Goal: Task Accomplishment & Management: Manage account settings

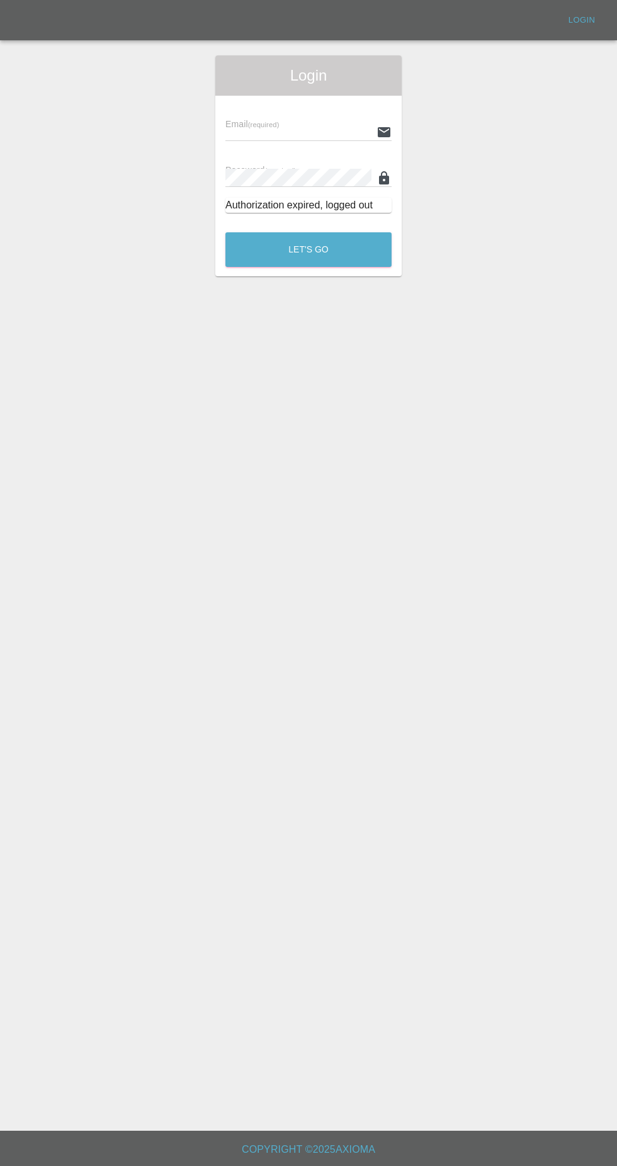
click at [309, 103] on div "Email (required) Password (required) Authorization expired, logged out" at bounding box center [308, 159] width 186 height 127
click at [307, 136] on input "text" at bounding box center [298, 132] width 146 height 18
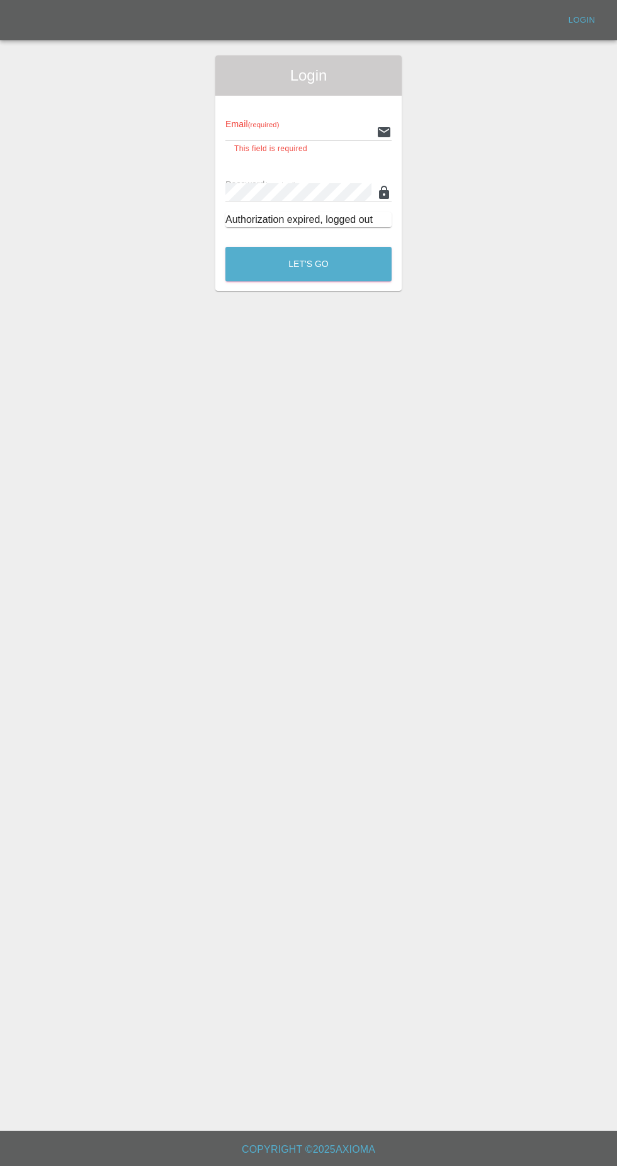
type input "Rickyssmartrepairs@gmail.com"
click at [225, 247] on button "Let's Go" at bounding box center [308, 264] width 166 height 35
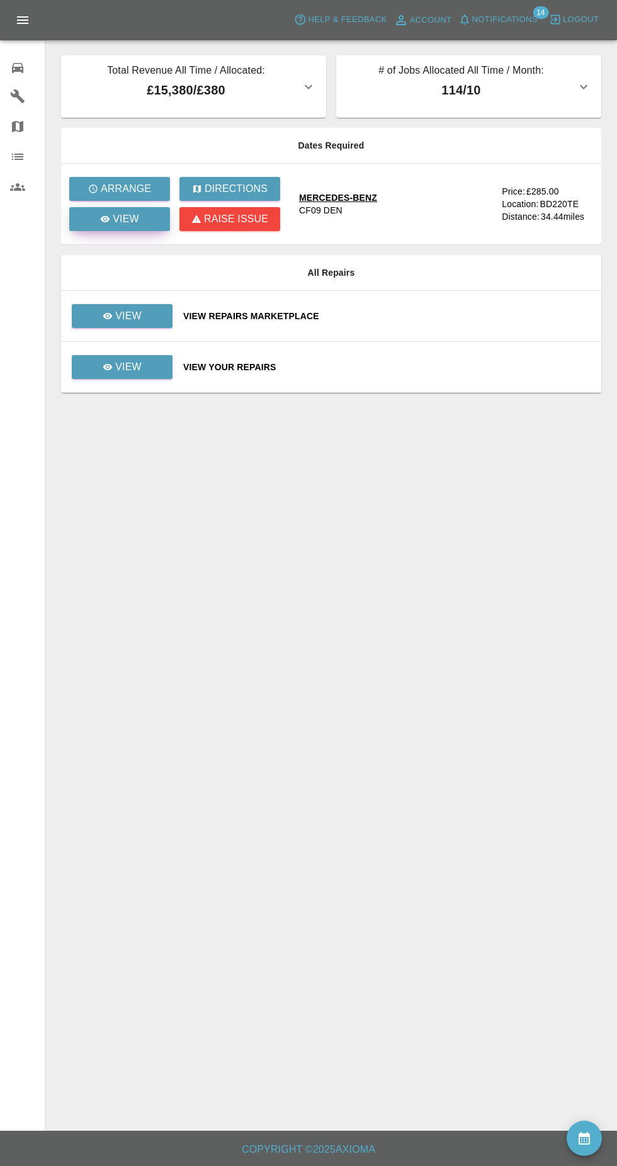
click at [144, 228] on link "View" at bounding box center [119, 219] width 101 height 24
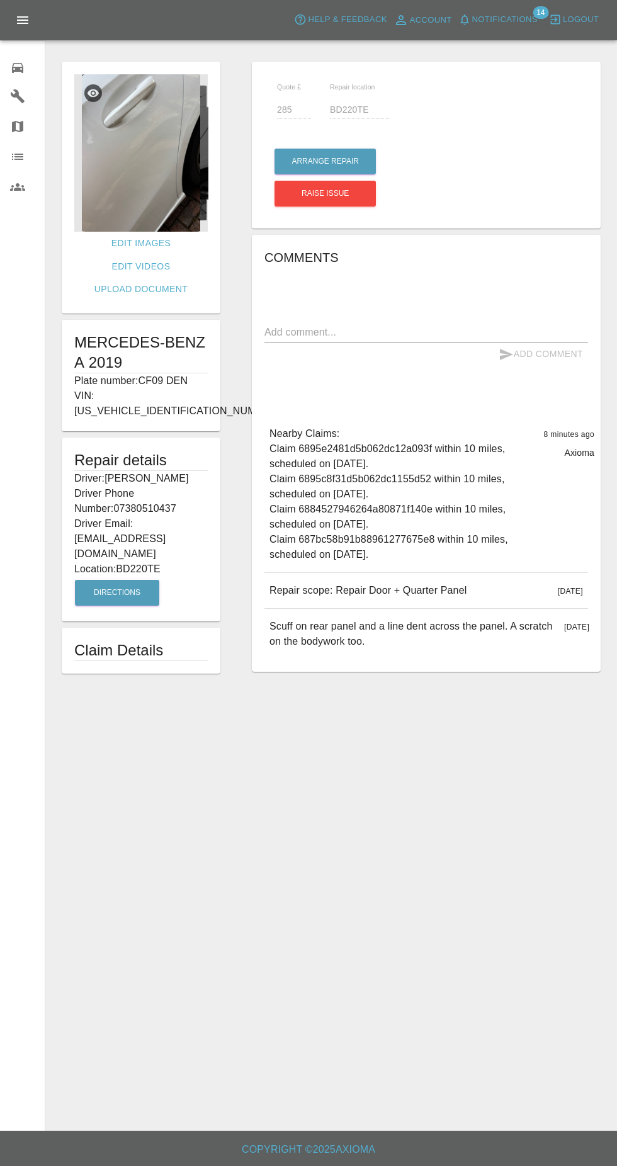
click at [170, 168] on img at bounding box center [140, 152] width 133 height 157
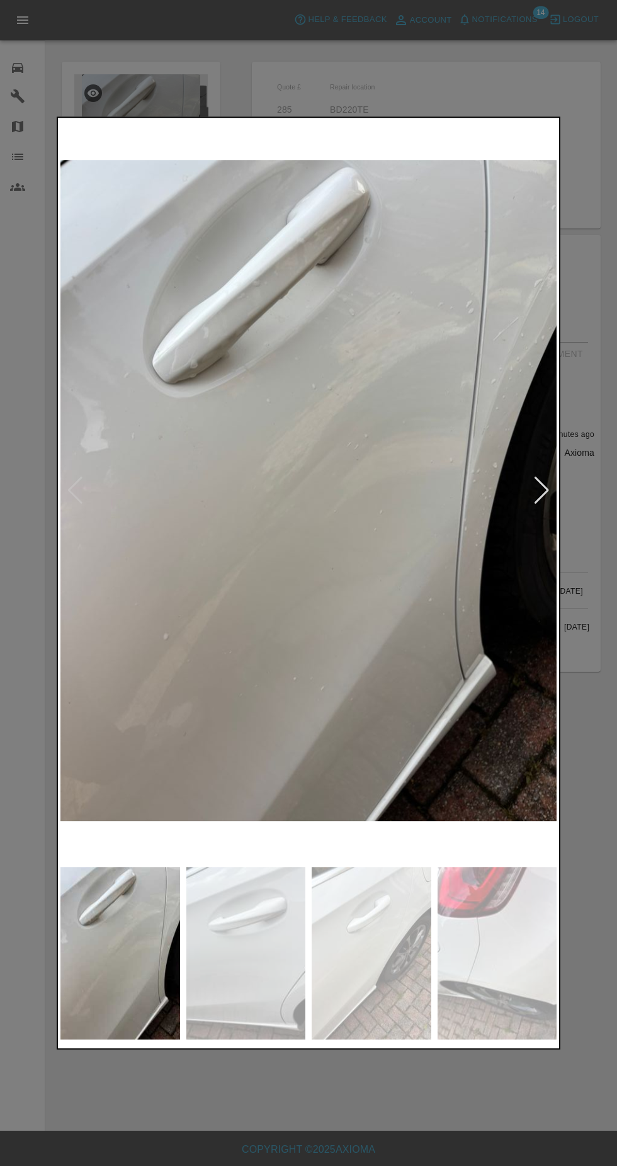
click at [236, 955] on img at bounding box center [246, 953] width 120 height 172
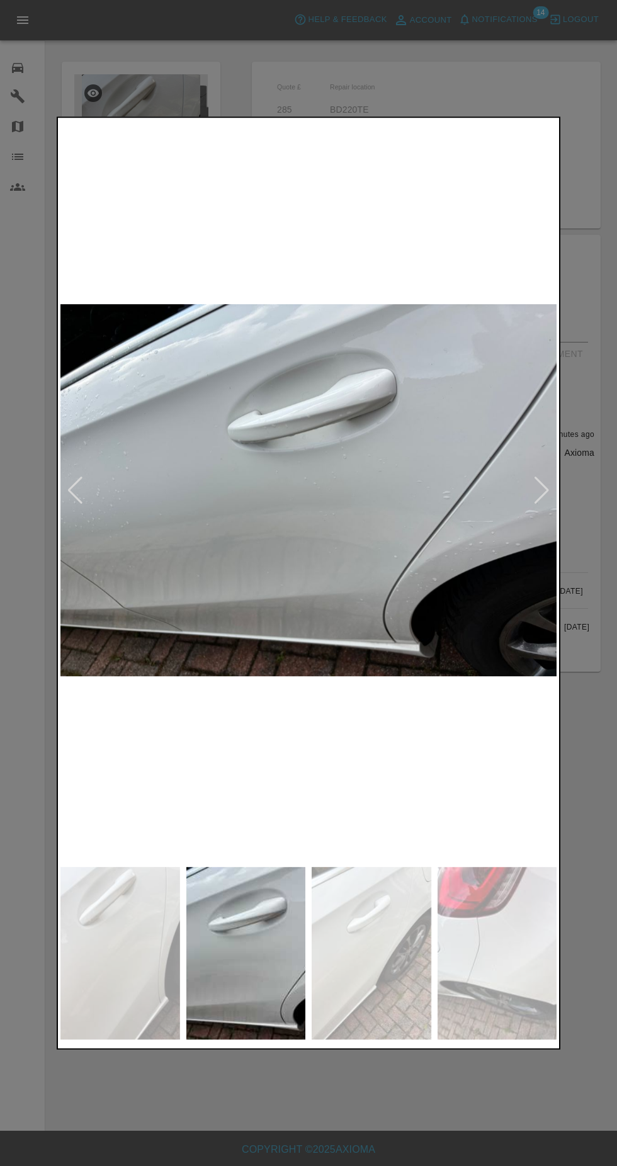
click at [344, 959] on img at bounding box center [372, 953] width 120 height 172
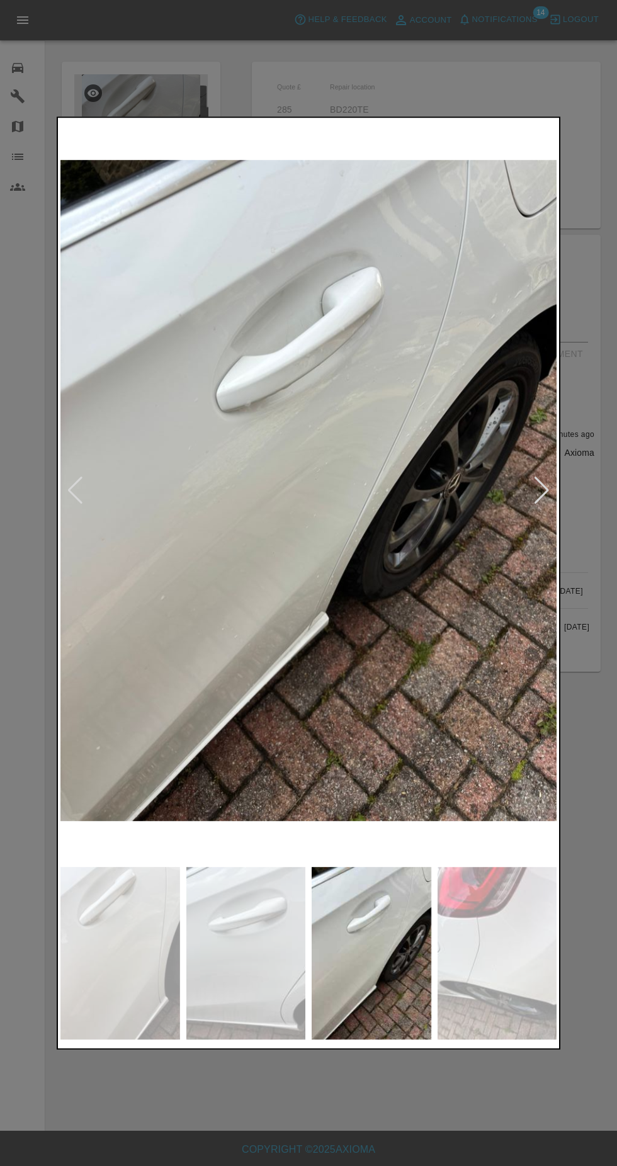
click at [454, 967] on img at bounding box center [497, 953] width 120 height 172
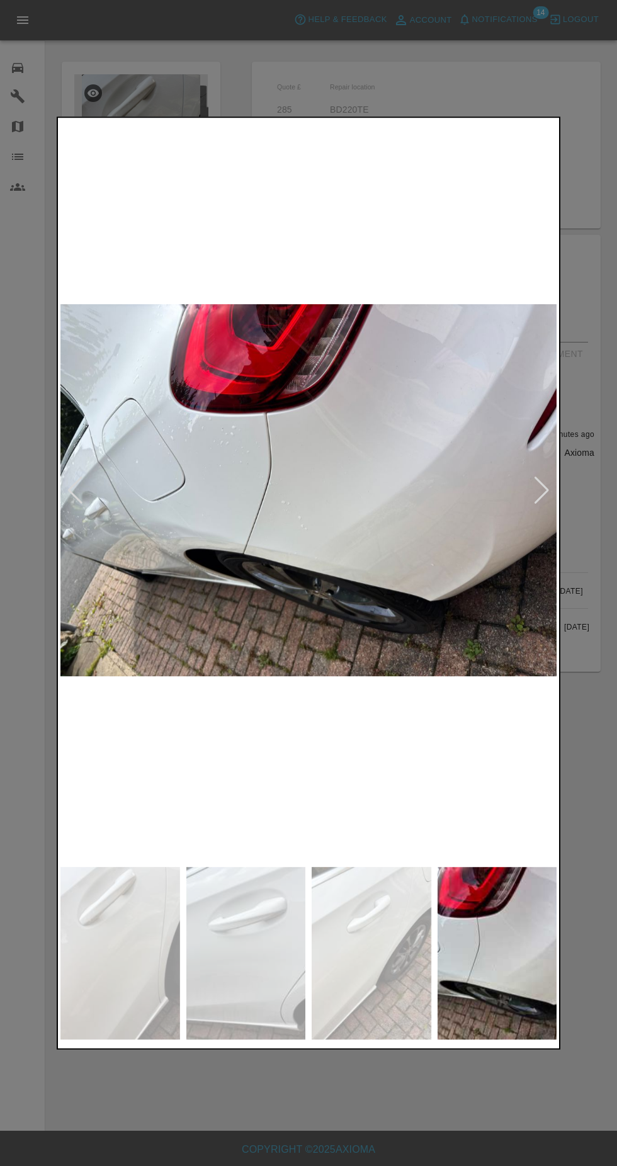
click at [316, 978] on img at bounding box center [372, 953] width 120 height 172
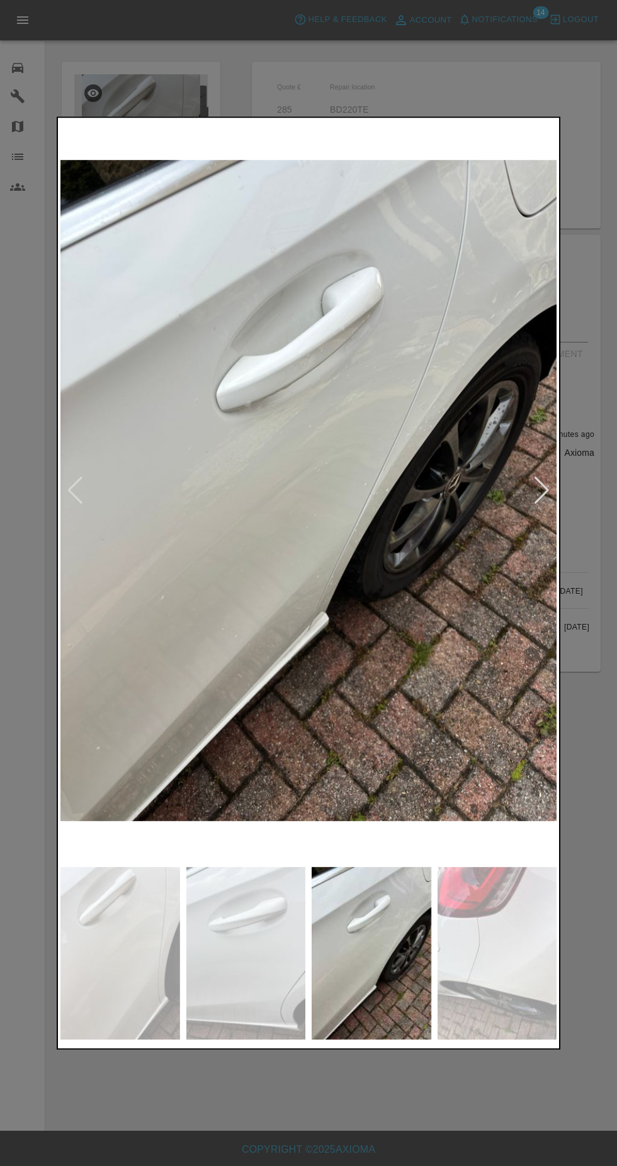
click at [230, 955] on img at bounding box center [246, 953] width 120 height 172
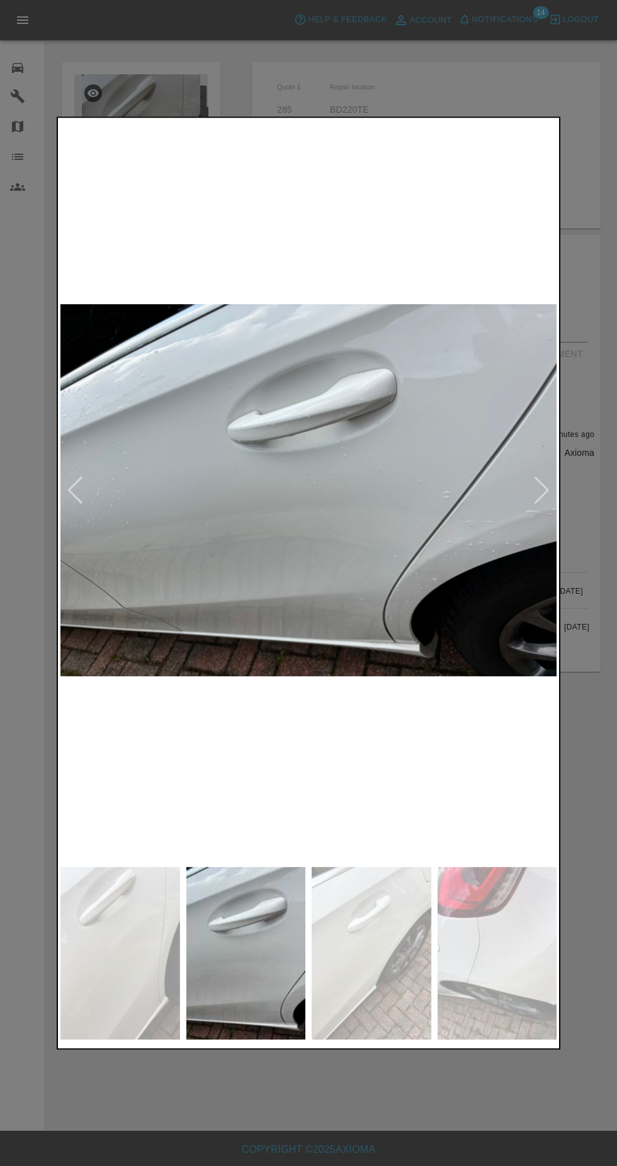
click at [102, 950] on img at bounding box center [120, 953] width 120 height 172
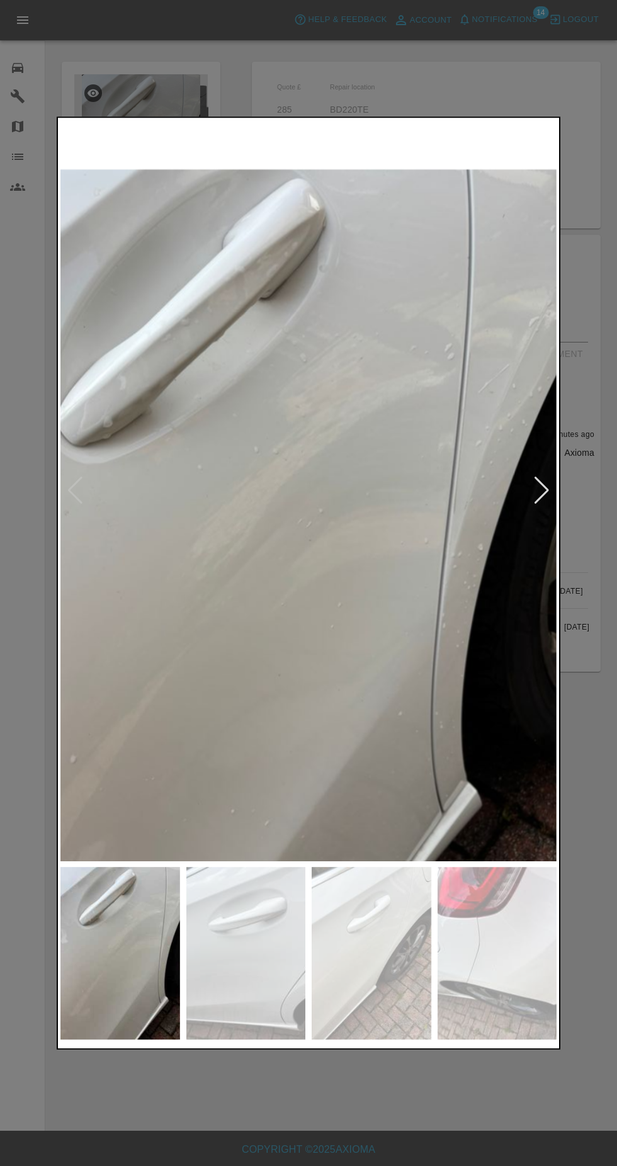
click at [255, 966] on img at bounding box center [246, 953] width 120 height 172
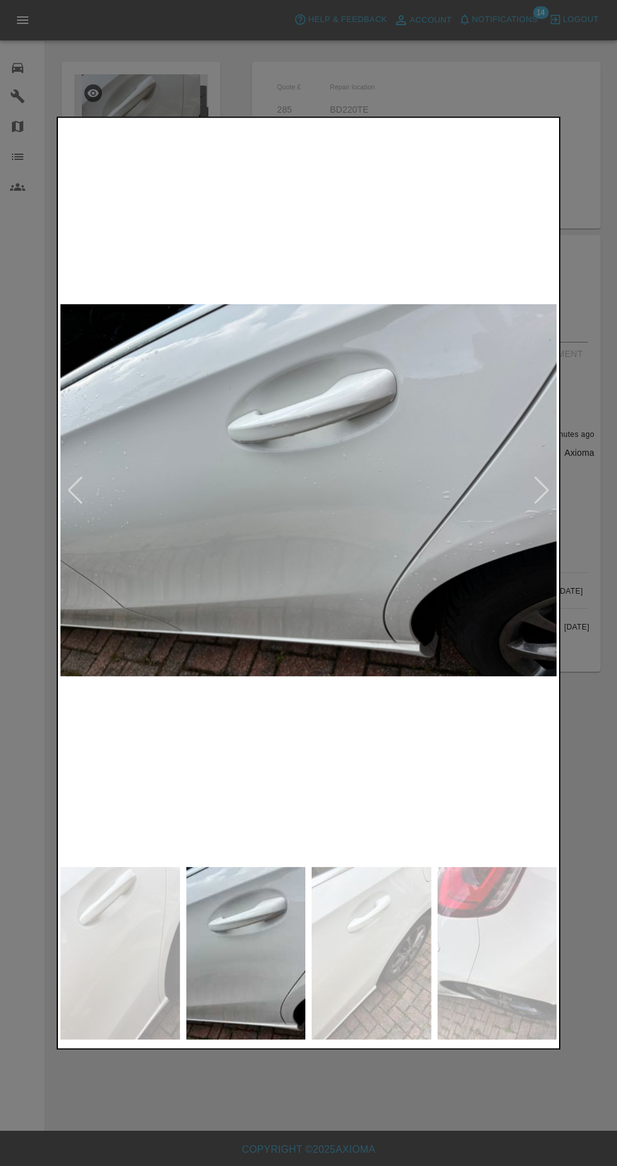
click at [136, 971] on img at bounding box center [120, 953] width 120 height 172
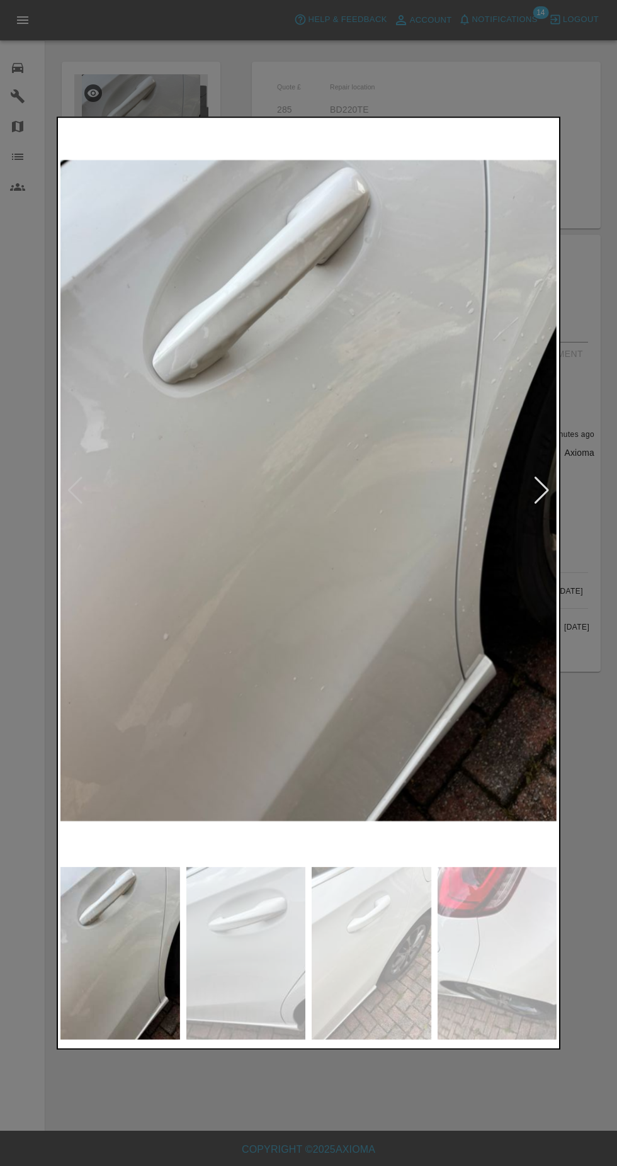
click at [371, 968] on img at bounding box center [372, 953] width 120 height 172
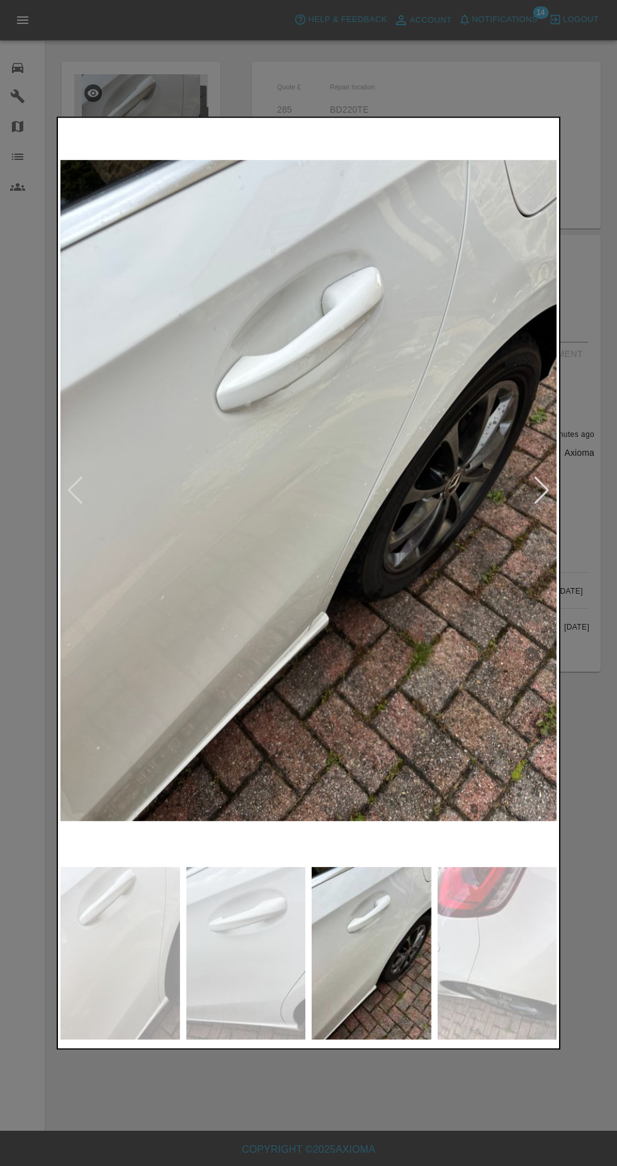
click at [480, 941] on img at bounding box center [497, 953] width 120 height 172
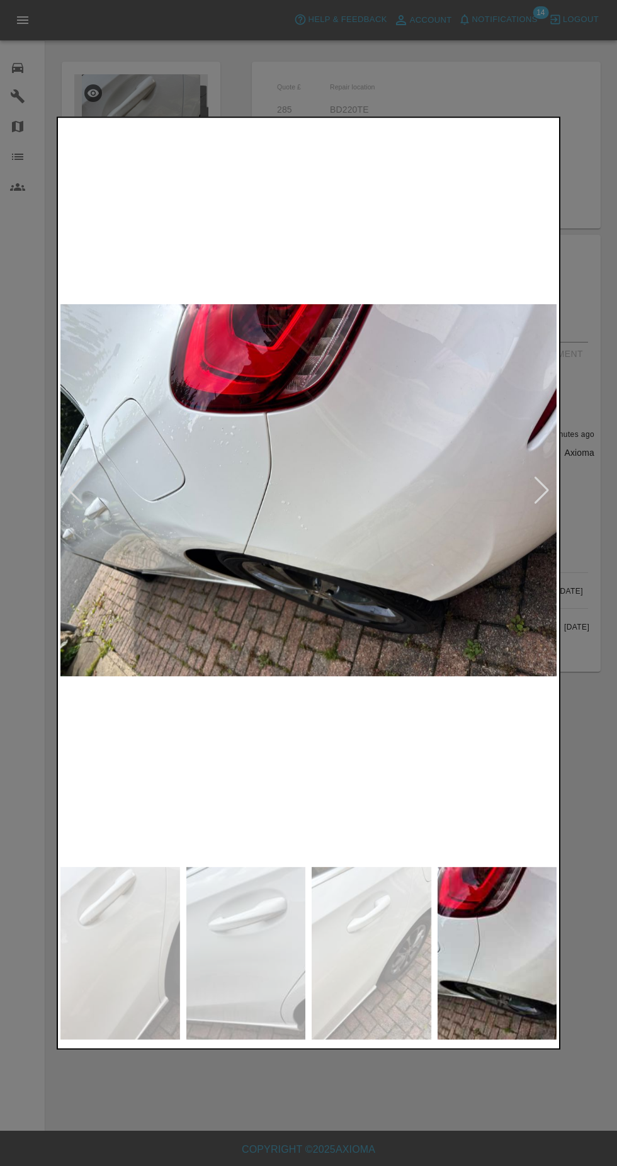
click at [451, 59] on div at bounding box center [308, 583] width 617 height 1166
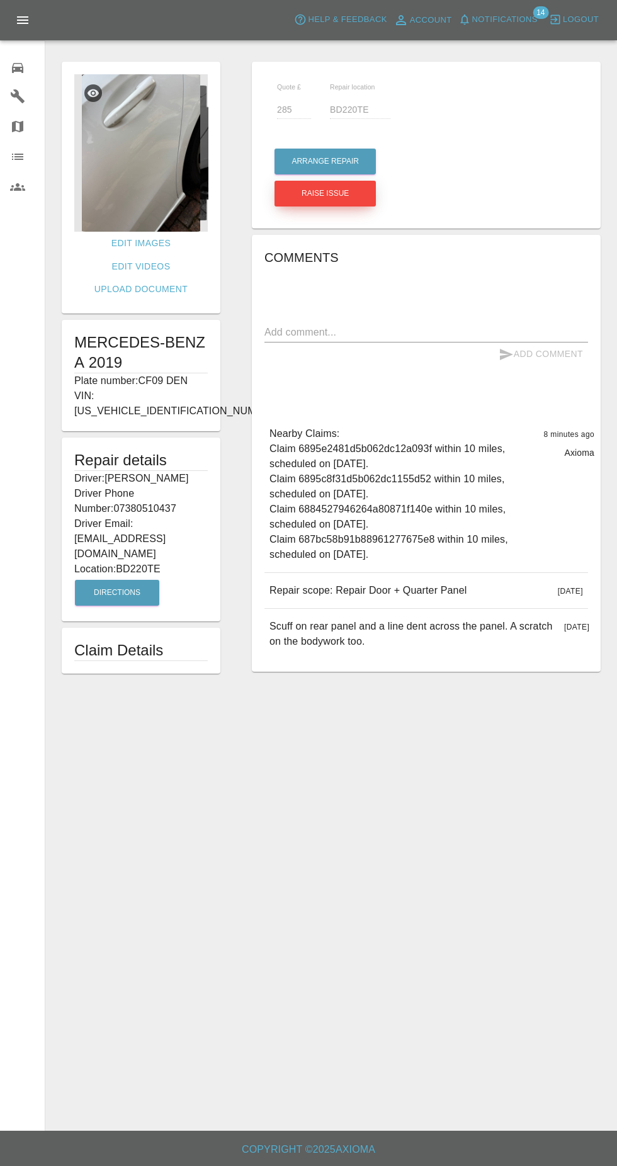
click at [356, 189] on button "Raise issue" at bounding box center [324, 194] width 101 height 26
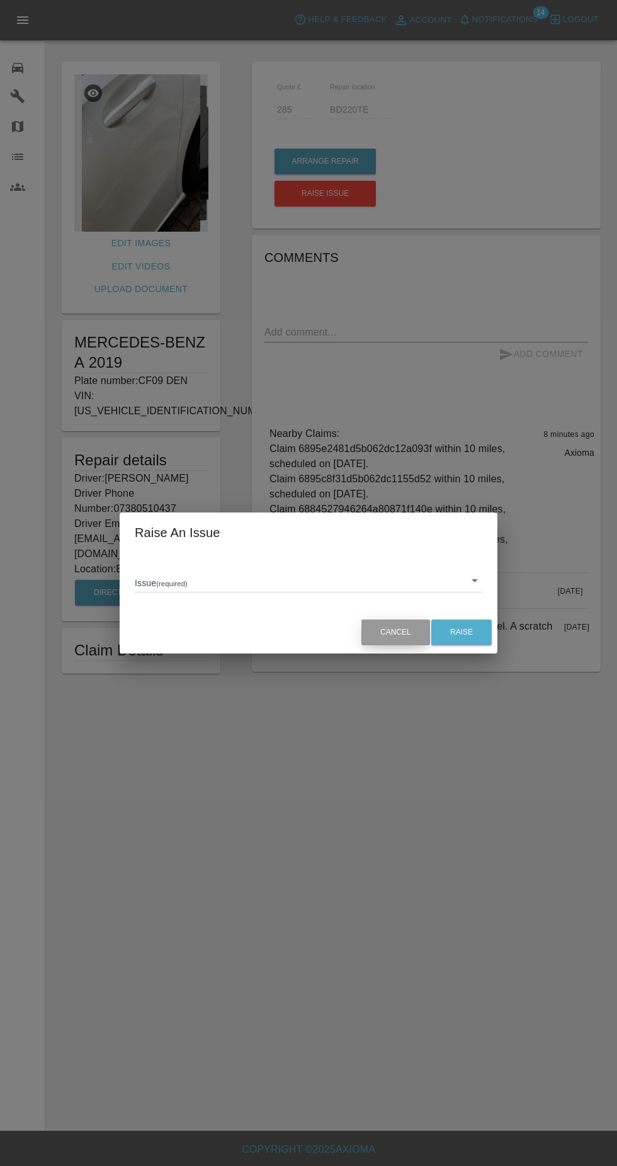
click at [393, 639] on button "Cancel" at bounding box center [395, 632] width 69 height 26
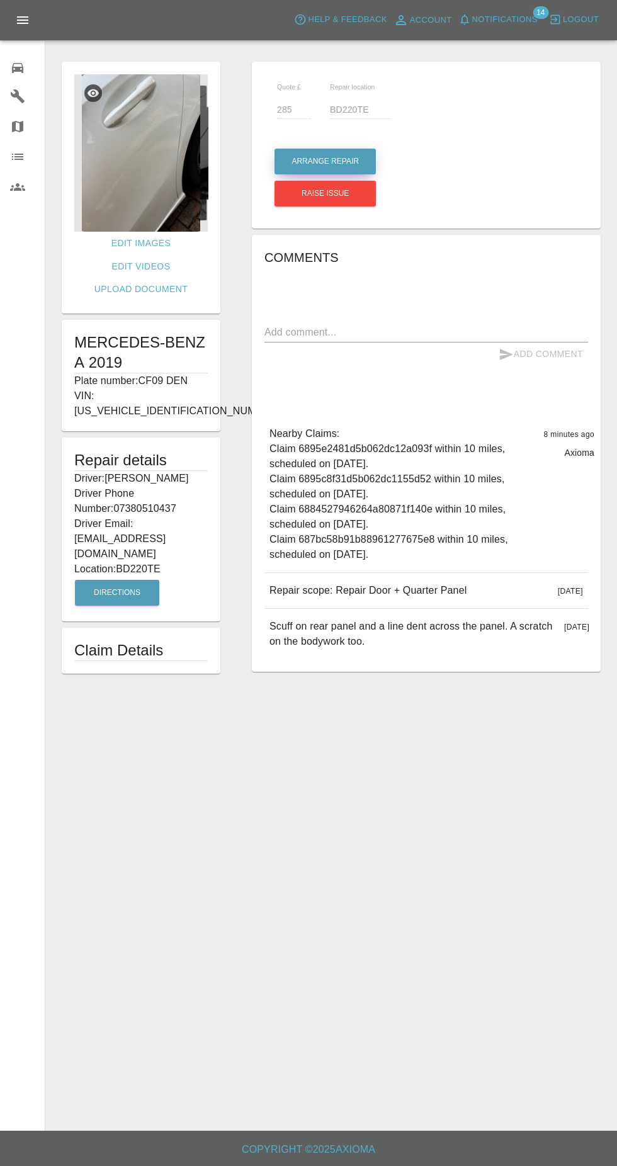
click at [359, 171] on button "Arrange Repair" at bounding box center [324, 162] width 101 height 26
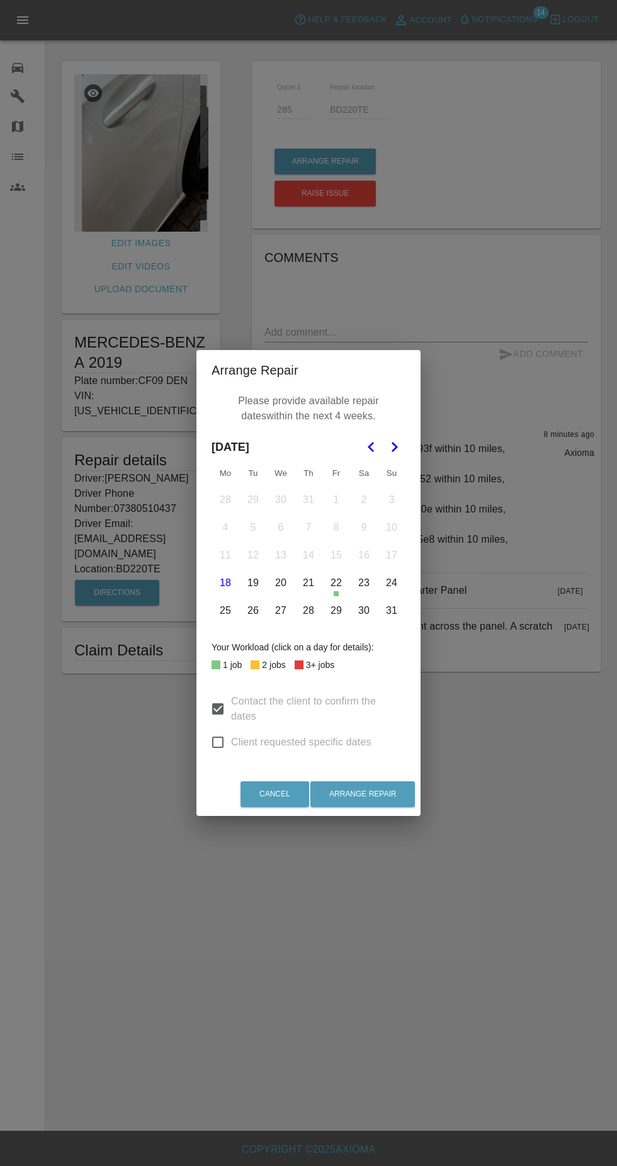
click at [308, 611] on button "28" at bounding box center [308, 610] width 26 height 26
click at [394, 447] on icon "Go to the Next Month" at bounding box center [393, 446] width 15 height 15
click at [395, 788] on button "Arrange Repair" at bounding box center [362, 794] width 104 height 26
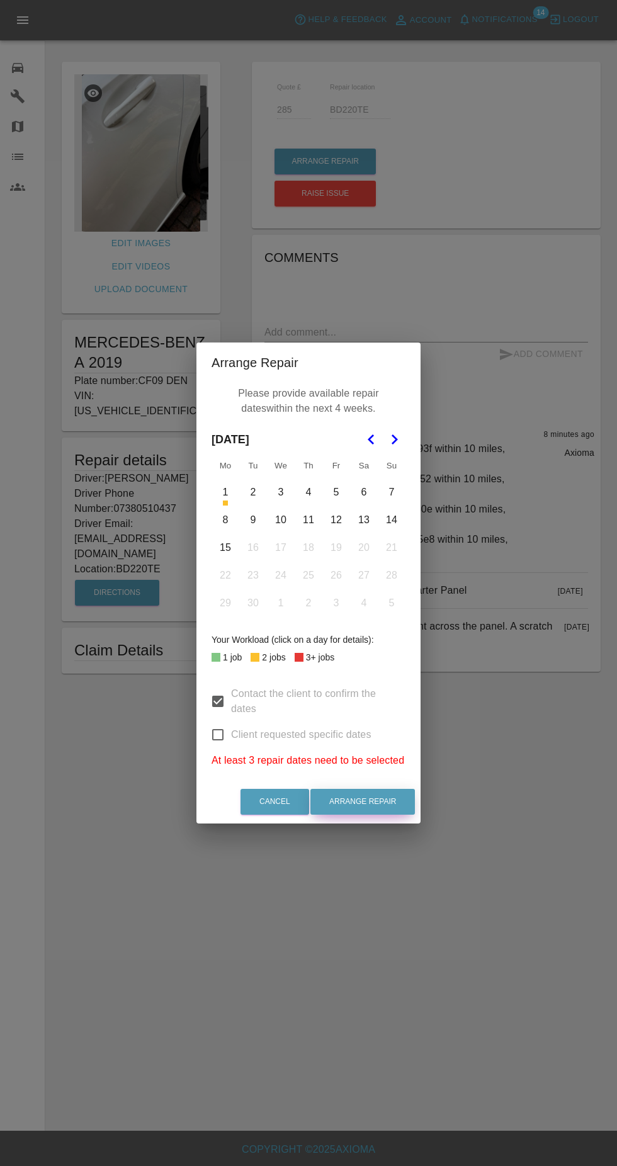
scroll to position [16, 0]
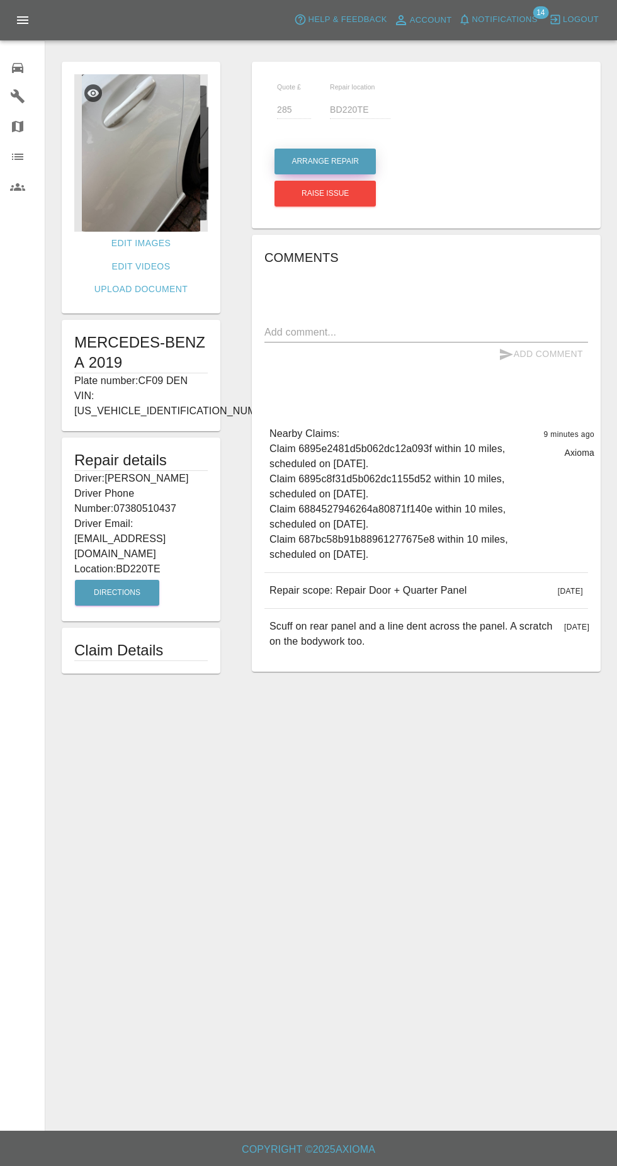
click at [339, 159] on button "Arrange Repair" at bounding box center [324, 162] width 101 height 26
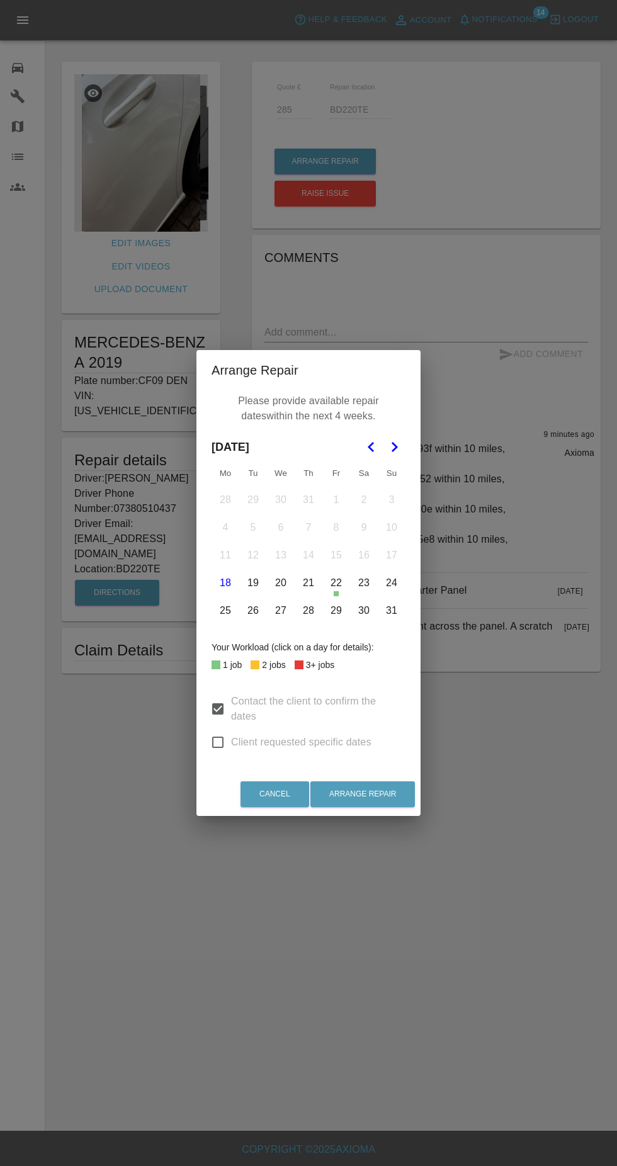
click at [308, 617] on button "28" at bounding box center [308, 610] width 26 height 26
click at [393, 451] on polygon "Go to the Next Month" at bounding box center [394, 447] width 6 height 10
click at [225, 555] on button "15" at bounding box center [225, 555] width 26 height 26
click at [336, 529] on button "12" at bounding box center [336, 527] width 26 height 26
click at [368, 795] on button "Arrange Repair" at bounding box center [362, 794] width 104 height 26
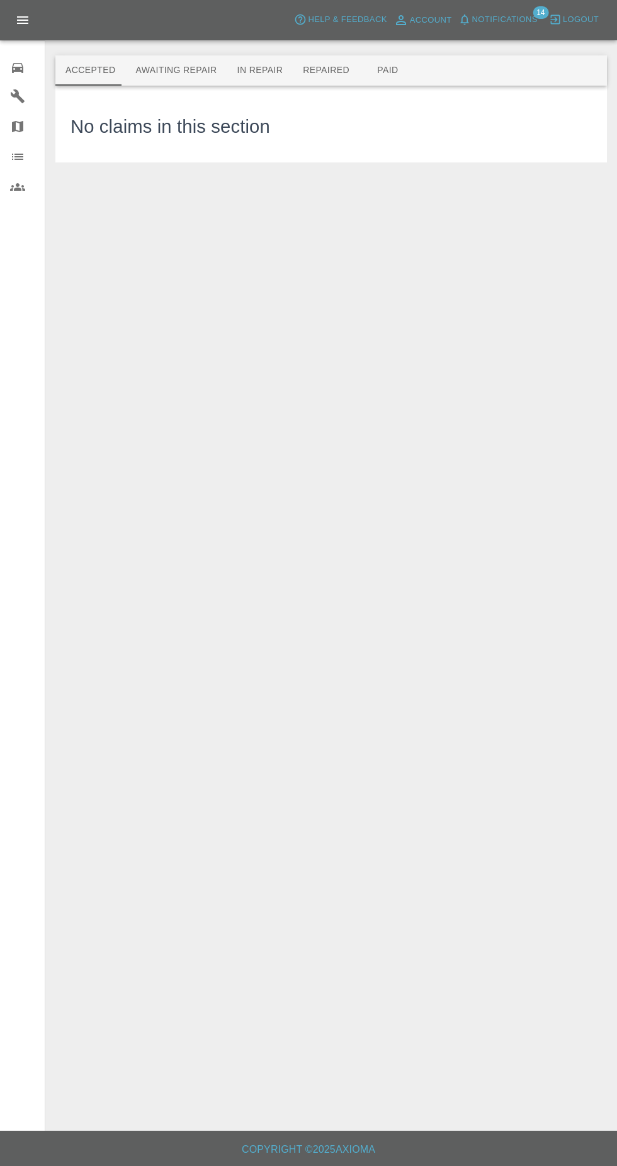
scroll to position [4, 0]
